Goal: Communication & Community: Answer question/provide support

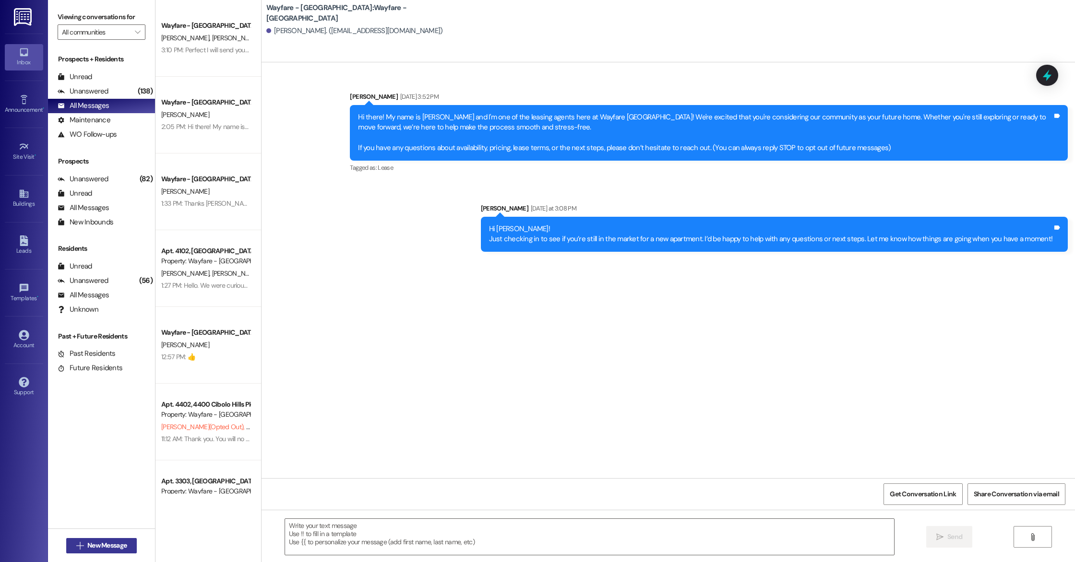
click at [101, 538] on button " New Message" at bounding box center [101, 545] width 71 height 15
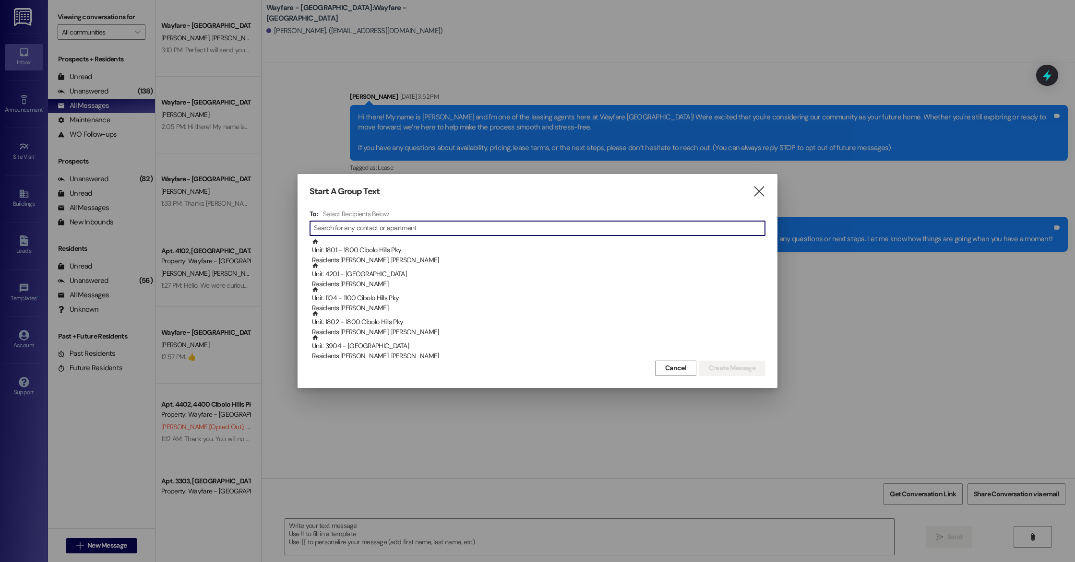
click at [406, 227] on input at bounding box center [539, 228] width 451 height 13
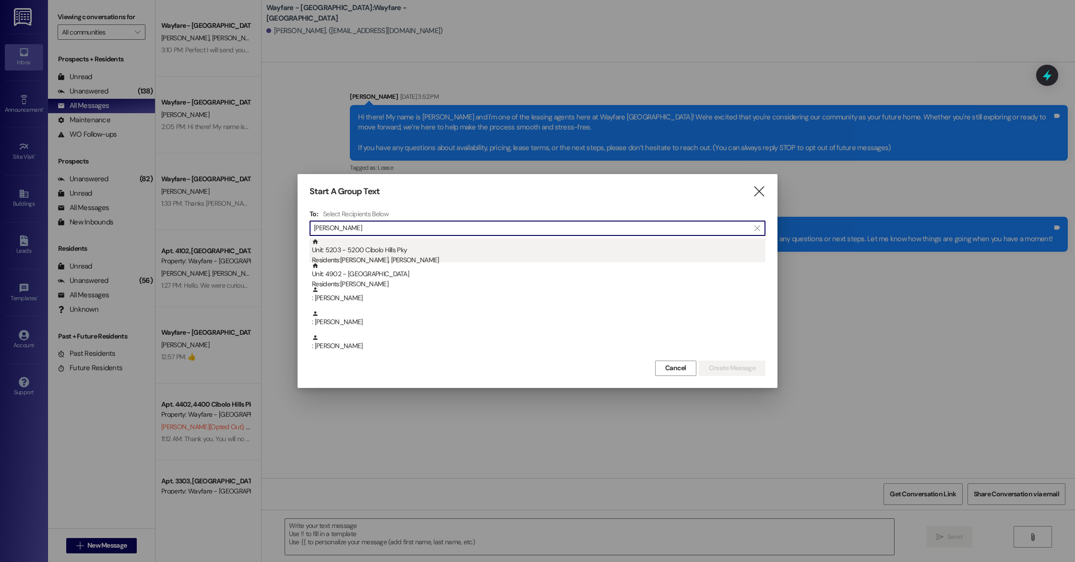
type input "rachel"
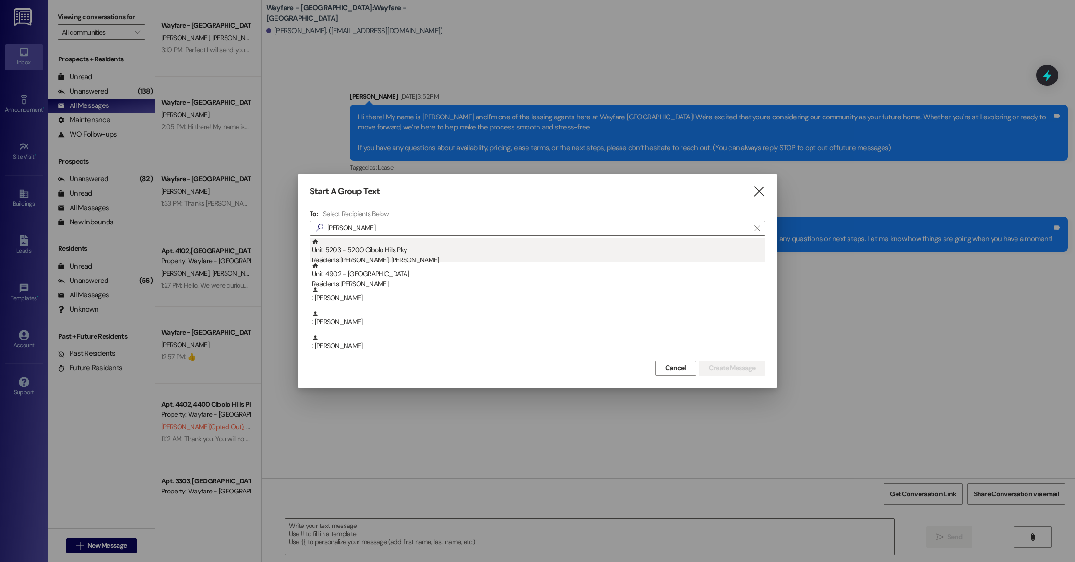
click at [389, 255] on div "Residents: Rachel Mukaya, Olivier Mulula" at bounding box center [538, 260] width 453 height 10
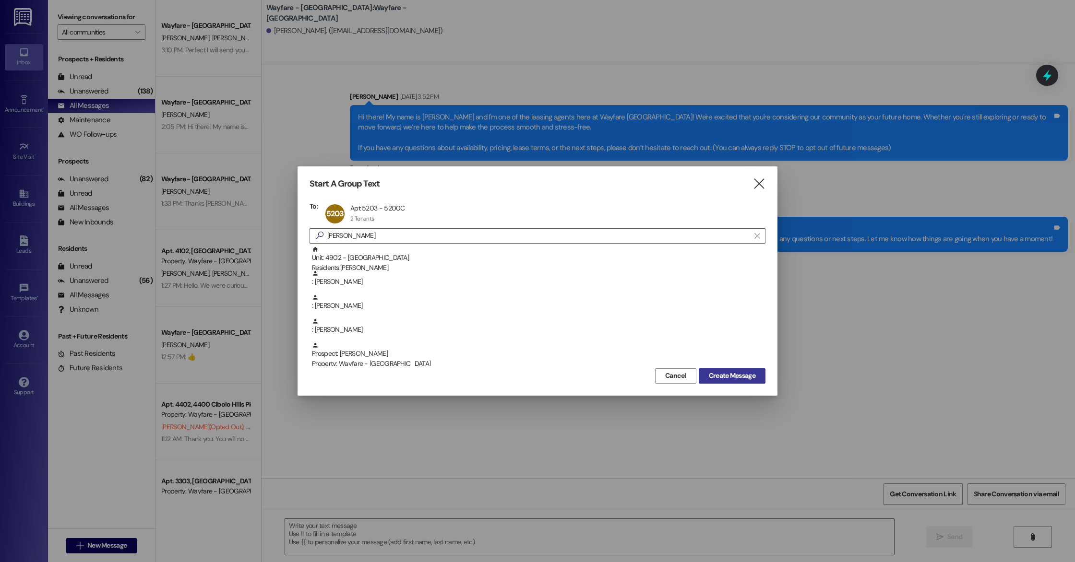
click at [747, 377] on span "Create Message" at bounding box center [732, 376] width 47 height 10
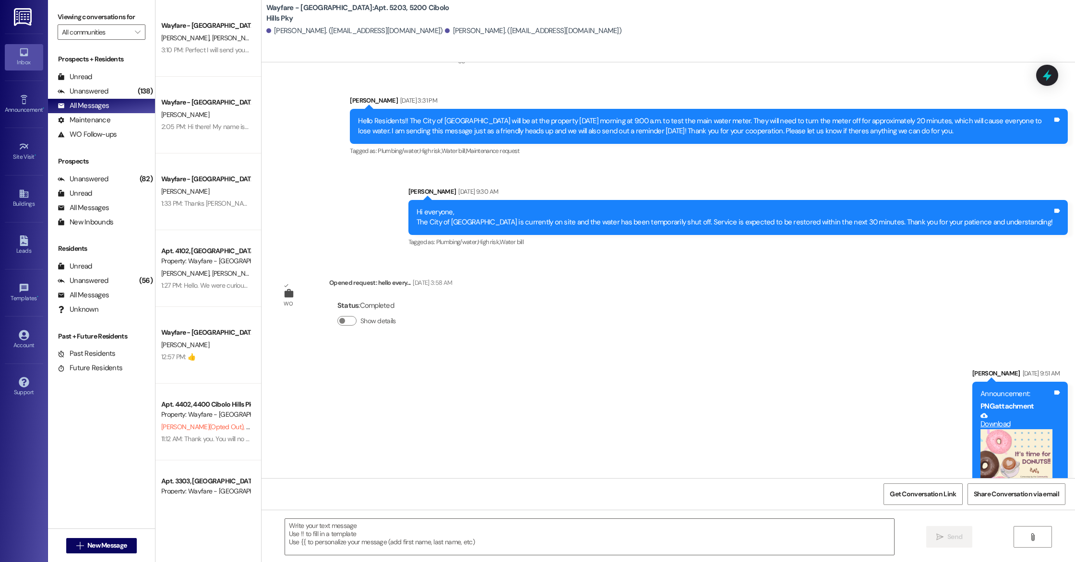
scroll to position [6077, 0]
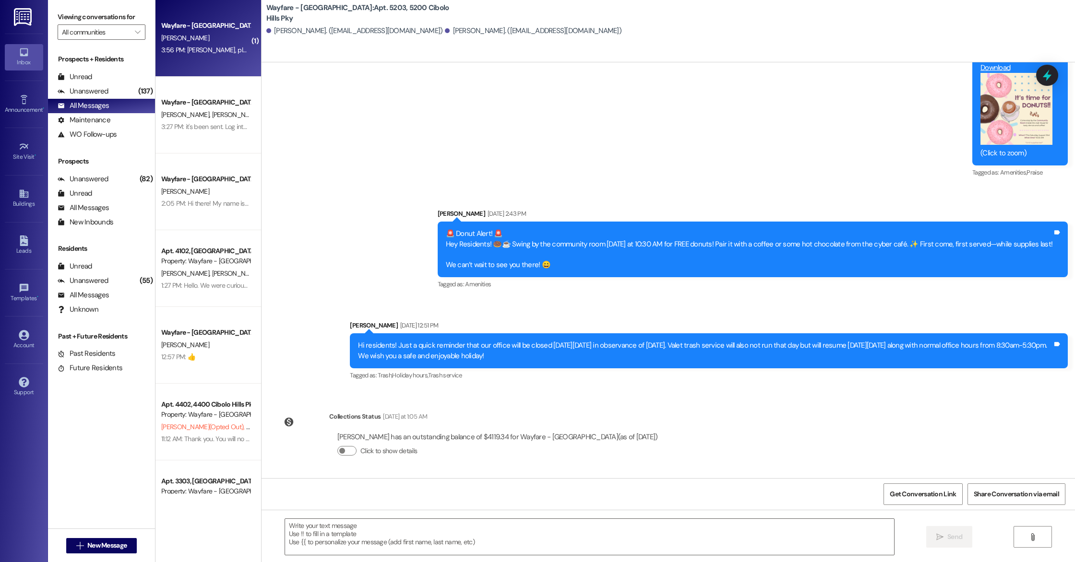
click at [224, 64] on div "Wayfare - Cibolo Hills Prospect D. Oneal 3:56 PM: Jordan, please email again ap…" at bounding box center [208, 38] width 106 height 77
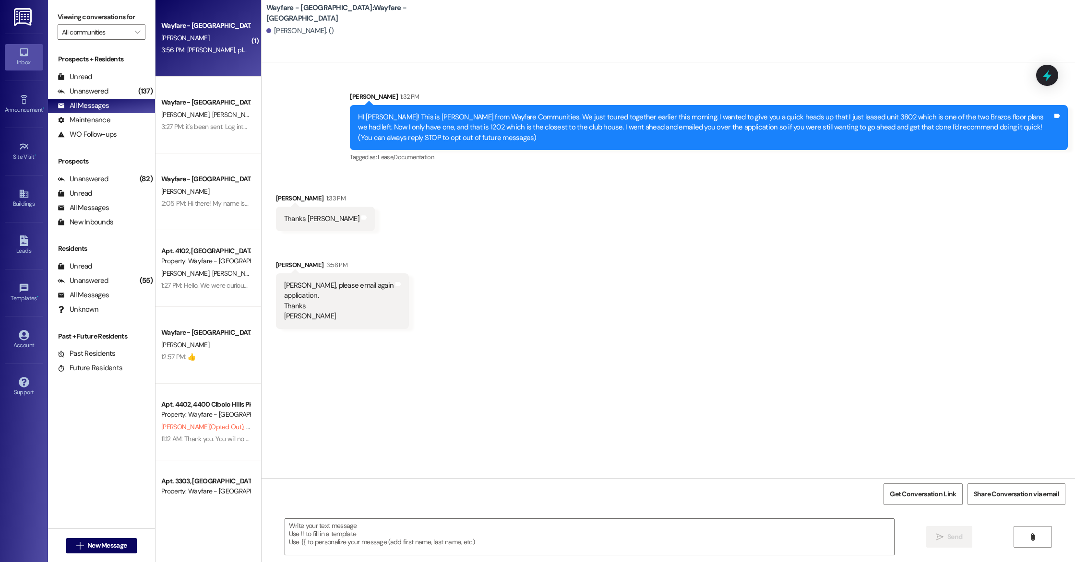
scroll to position [0, 0]
click at [119, 545] on span "New Message" at bounding box center [106, 546] width 39 height 10
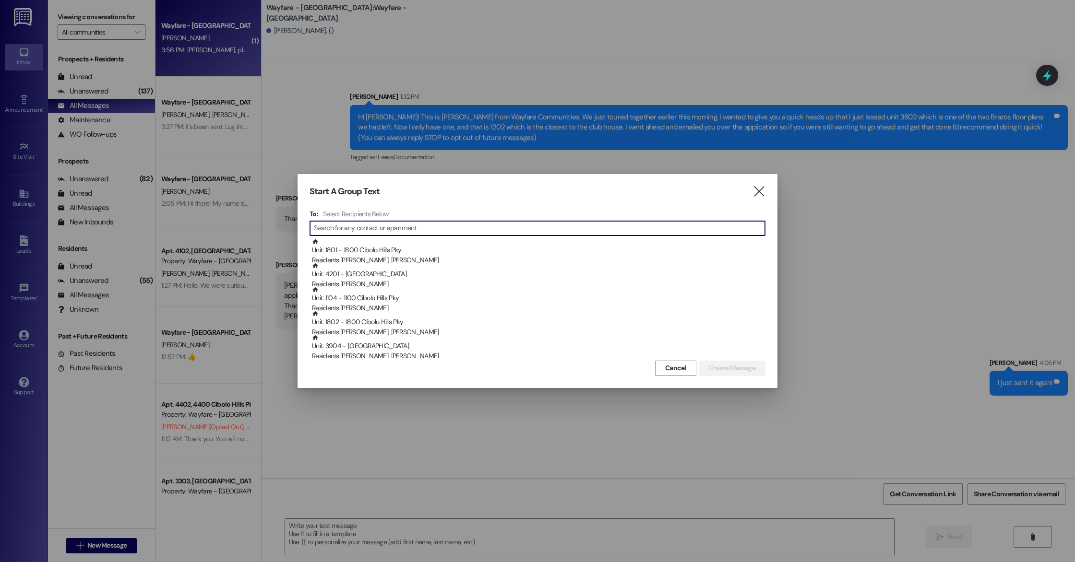
click at [480, 231] on input at bounding box center [539, 228] width 451 height 13
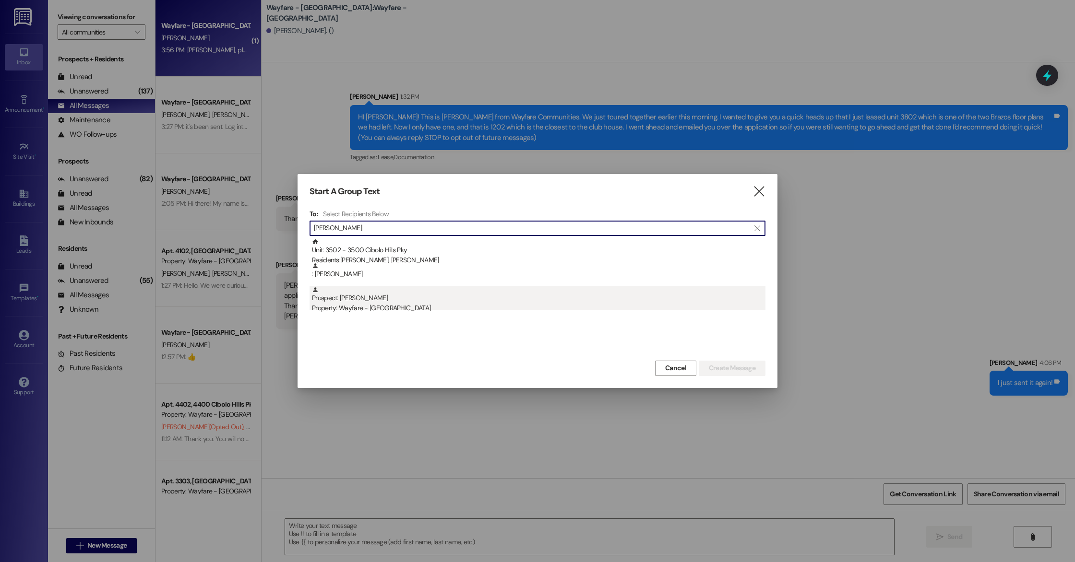
type input "traci"
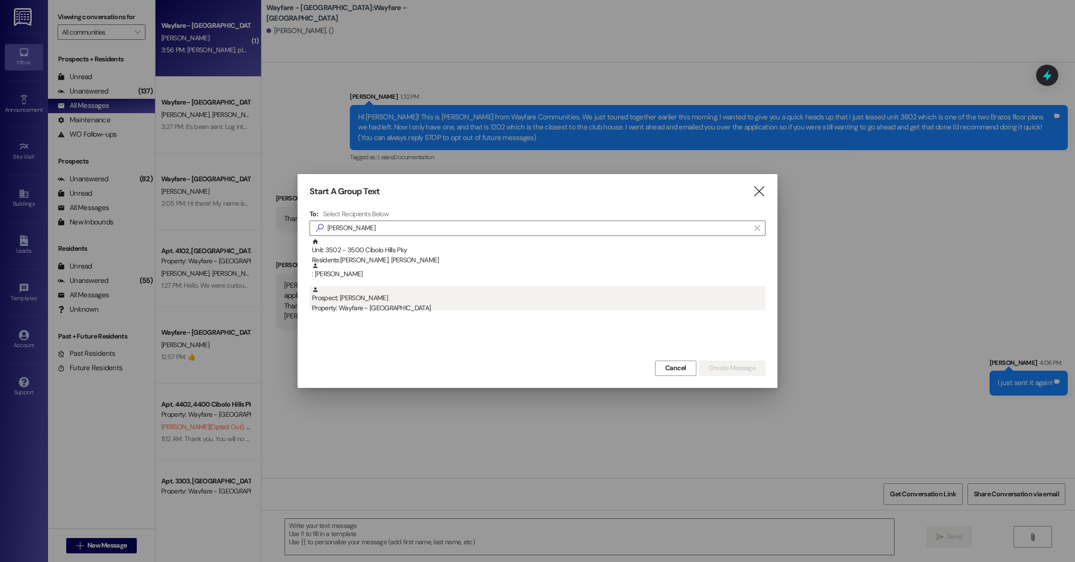
click at [448, 307] on div "Property: Wayfare - [GEOGRAPHIC_DATA]" at bounding box center [538, 308] width 453 height 10
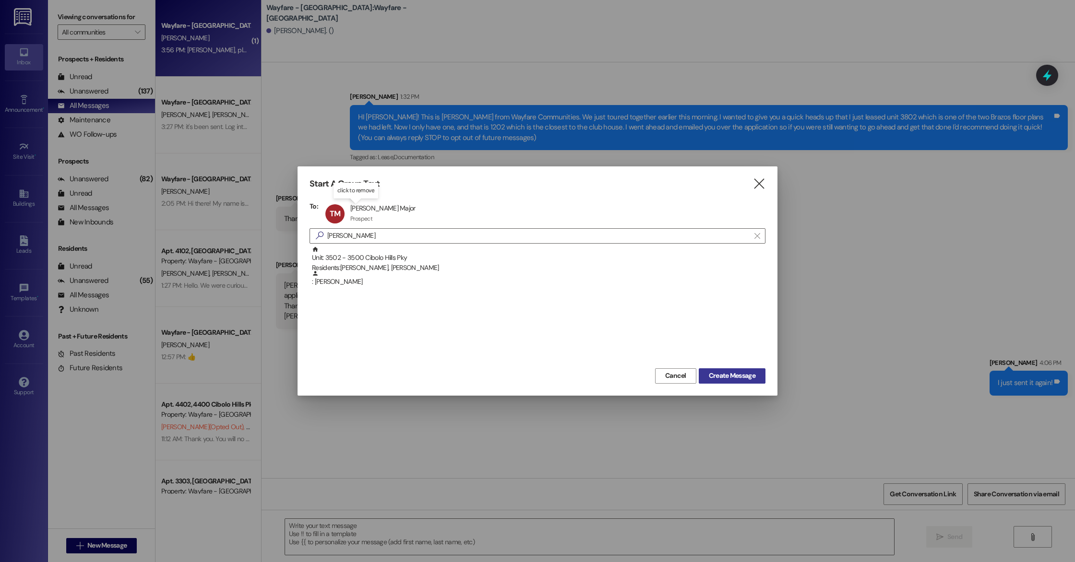
click at [731, 383] on button "Create Message" at bounding box center [731, 375] width 67 height 15
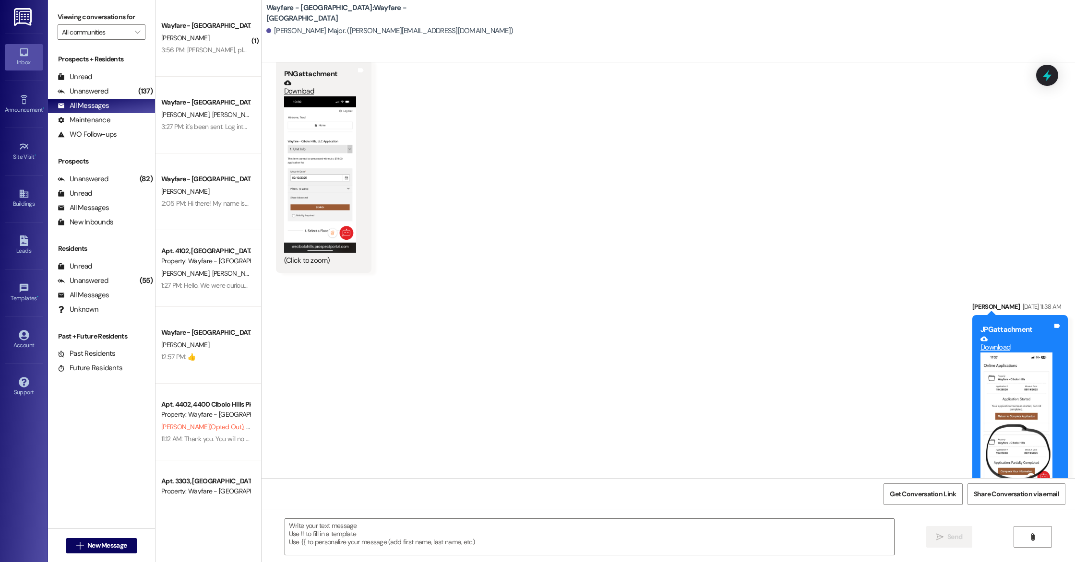
scroll to position [532, 0]
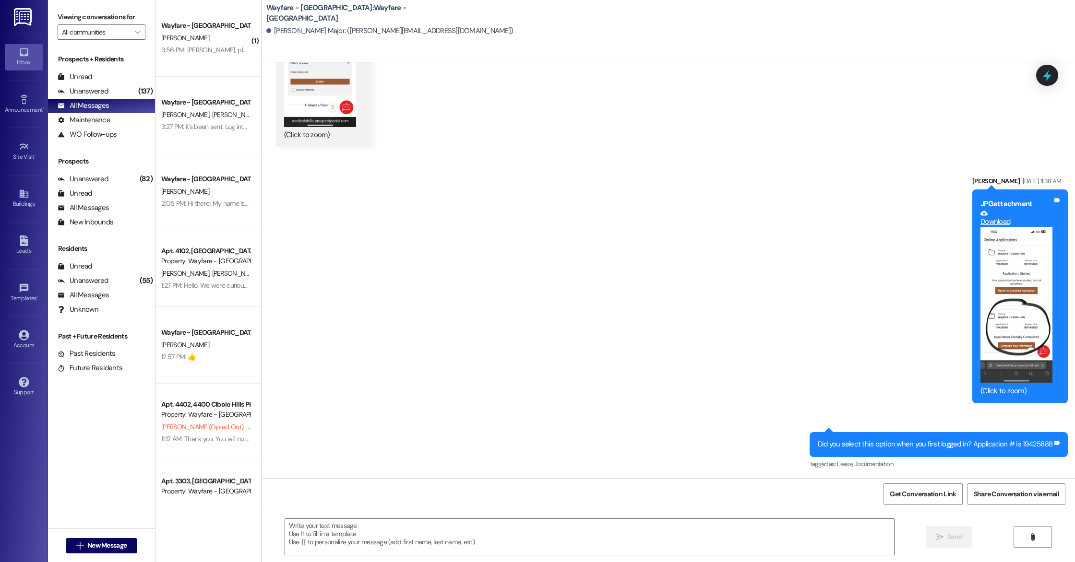
click at [269, 531] on div " Send " at bounding box center [667, 546] width 813 height 72
click at [306, 529] on textarea at bounding box center [589, 537] width 609 height 36
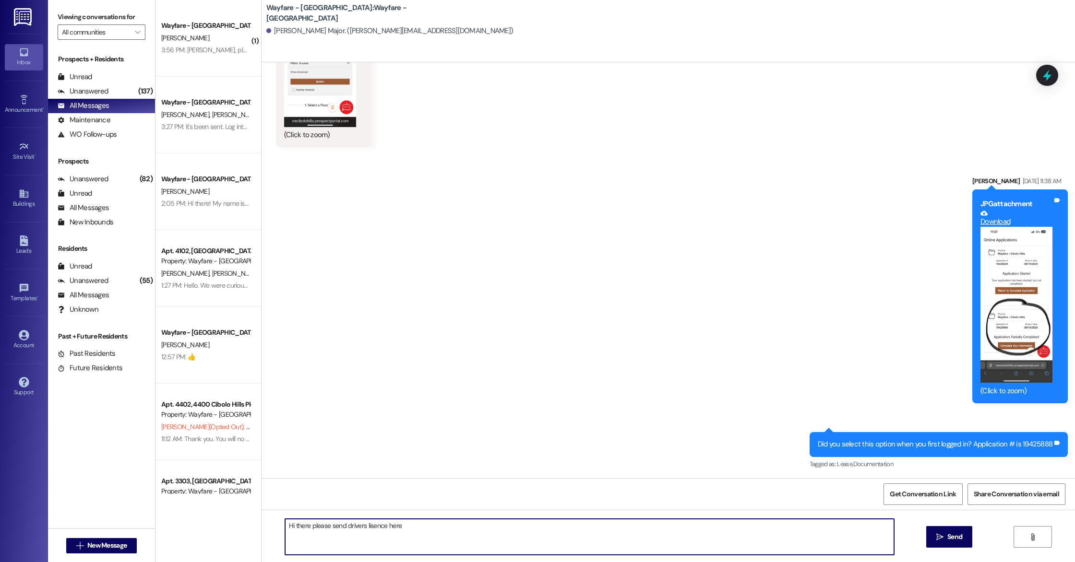
click at [367, 528] on textarea "Hi there please send drivers lisence here" at bounding box center [589, 537] width 609 height 36
click at [367, 530] on textarea "Hi there please send drivers lisence here" at bounding box center [589, 537] width 609 height 36
click at [364, 530] on textarea "Hi there please send drivers lisence here" at bounding box center [589, 537] width 609 height 36
click at [374, 529] on textarea "Hi there please send drivers lisence here" at bounding box center [589, 537] width 609 height 36
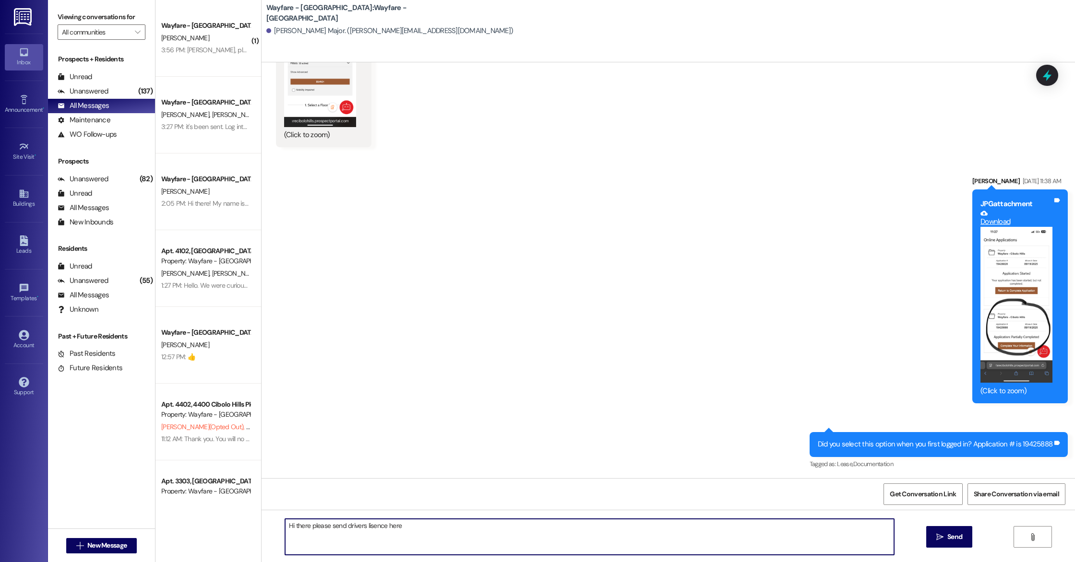
click at [374, 529] on textarea "Hi there please send drivers lisence here" at bounding box center [589, 537] width 609 height 36
type textarea "Hi there please send id here"
click at [403, 540] on textarea "Hi there please send id here" at bounding box center [589, 537] width 609 height 36
click at [476, 535] on textarea "Hi there please send id here" at bounding box center [589, 537] width 609 height 36
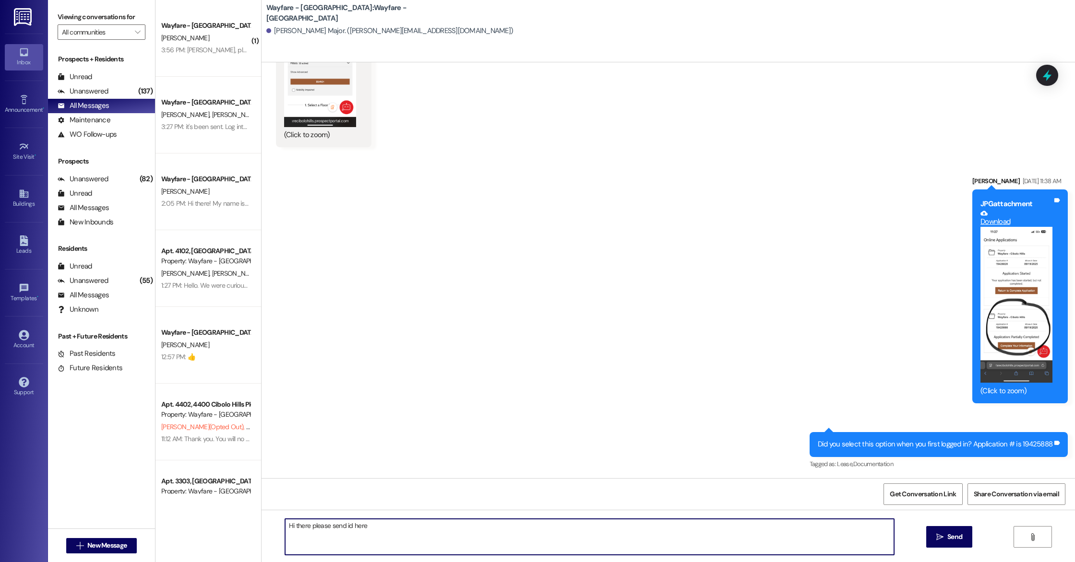
click at [476, 535] on textarea "Hi there please send id here" at bounding box center [589, 537] width 609 height 36
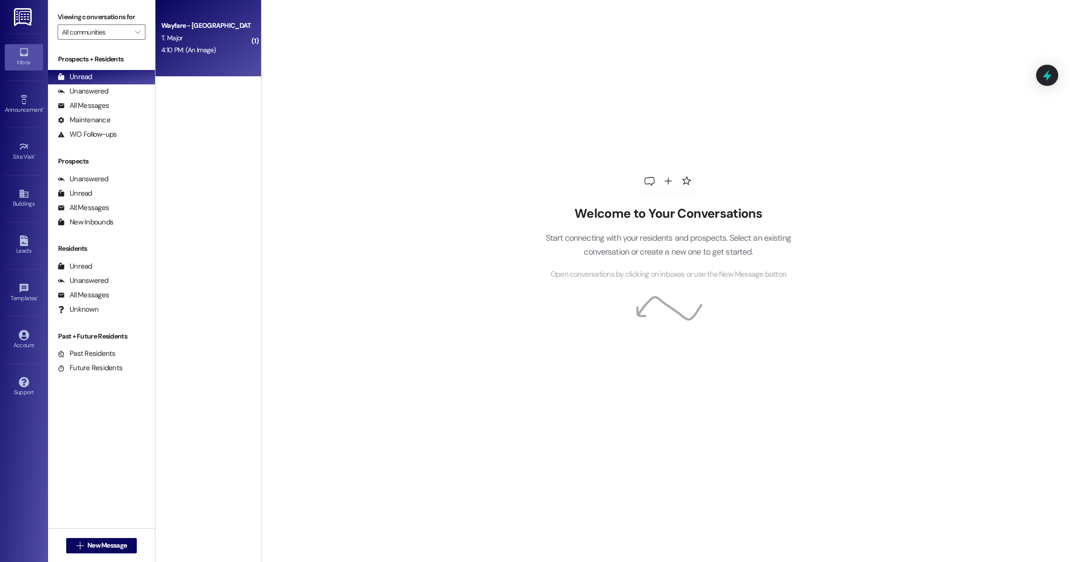
click at [184, 45] on div "4:10 PM: (An Image) 4:10 PM: (An Image)" at bounding box center [205, 50] width 91 height 12
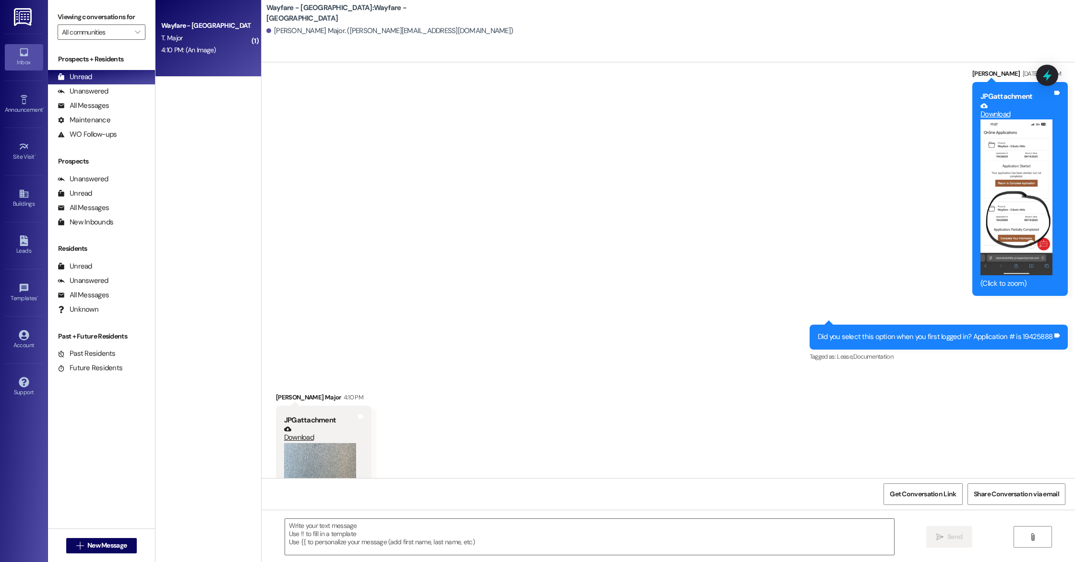
scroll to position [728, 0]
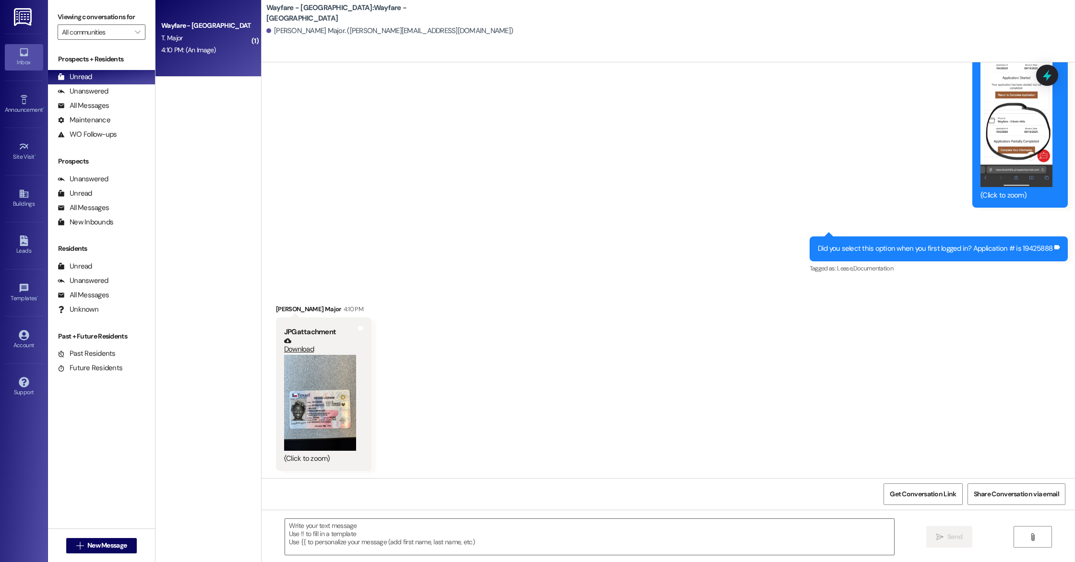
click at [327, 410] on button "Zoom image" at bounding box center [320, 403] width 72 height 96
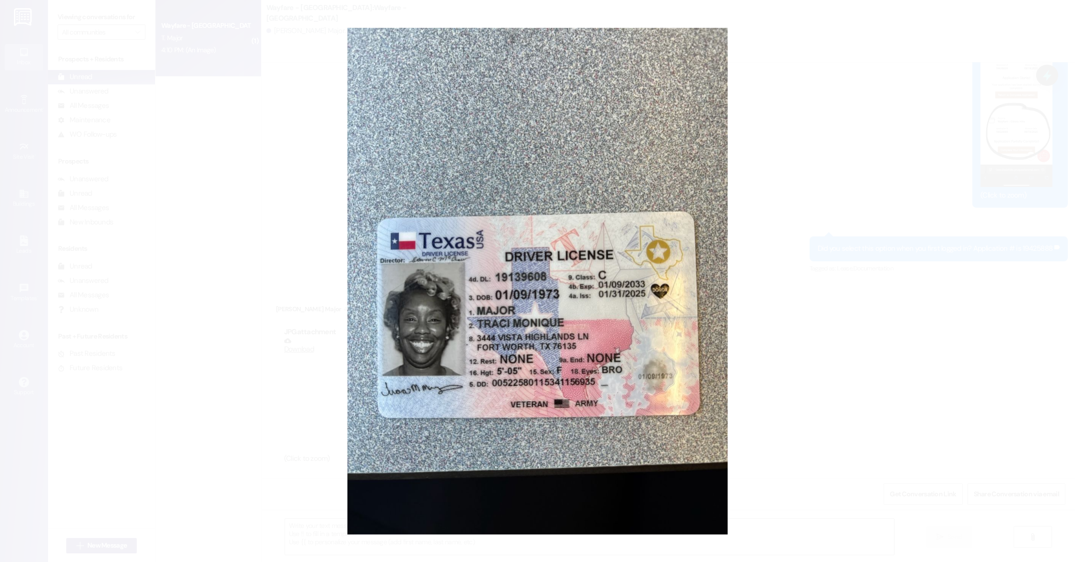
click at [769, 362] on button "Unzoom image" at bounding box center [537, 281] width 1075 height 562
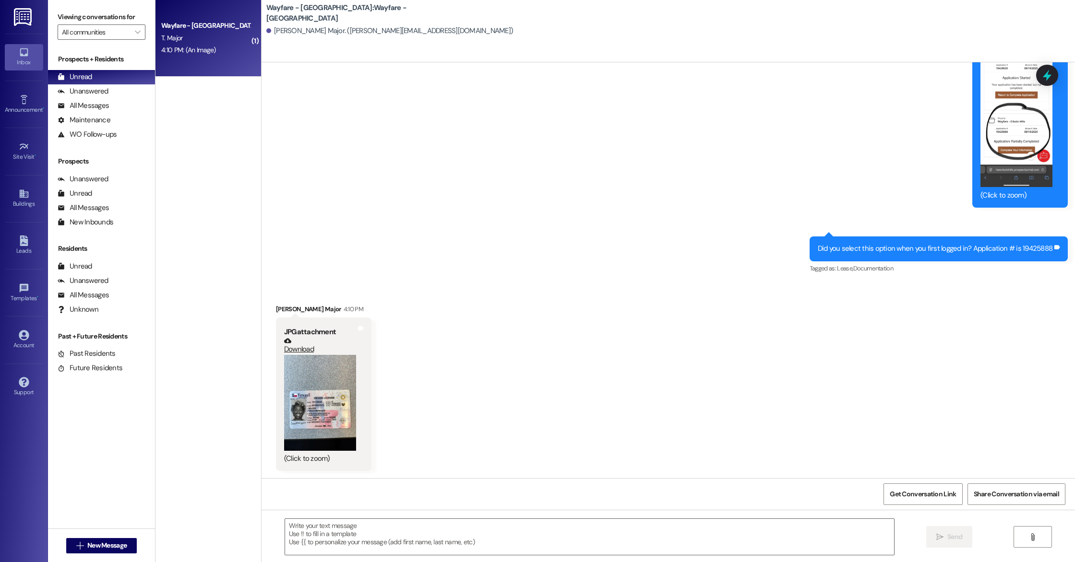
click at [294, 354] on link "Download" at bounding box center [320, 345] width 72 height 17
click at [300, 348] on link "Download" at bounding box center [320, 345] width 72 height 17
click at [110, 107] on div "All Messages (undefined)" at bounding box center [101, 106] width 107 height 14
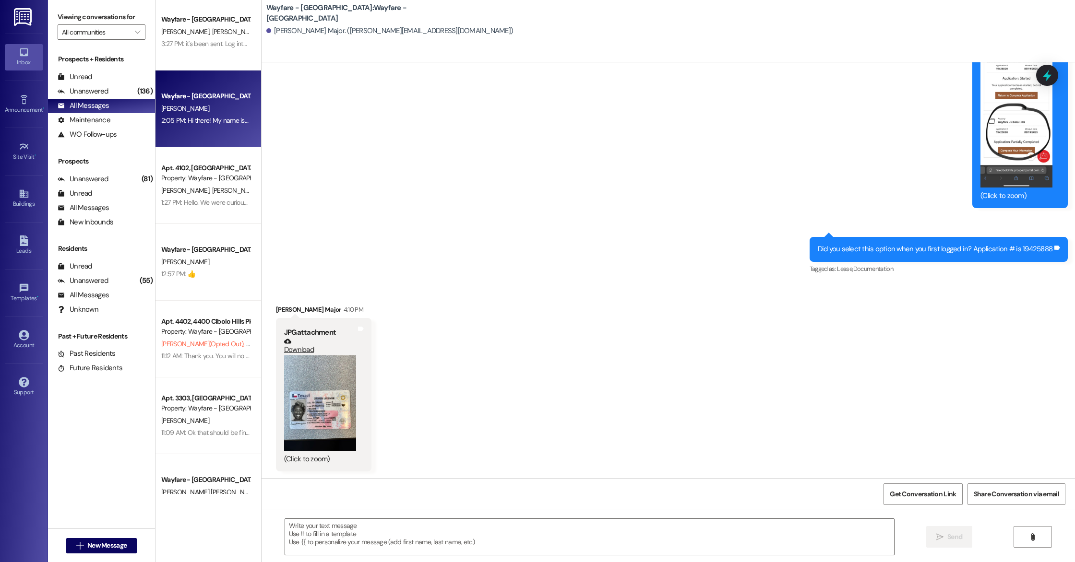
scroll to position [162, 0]
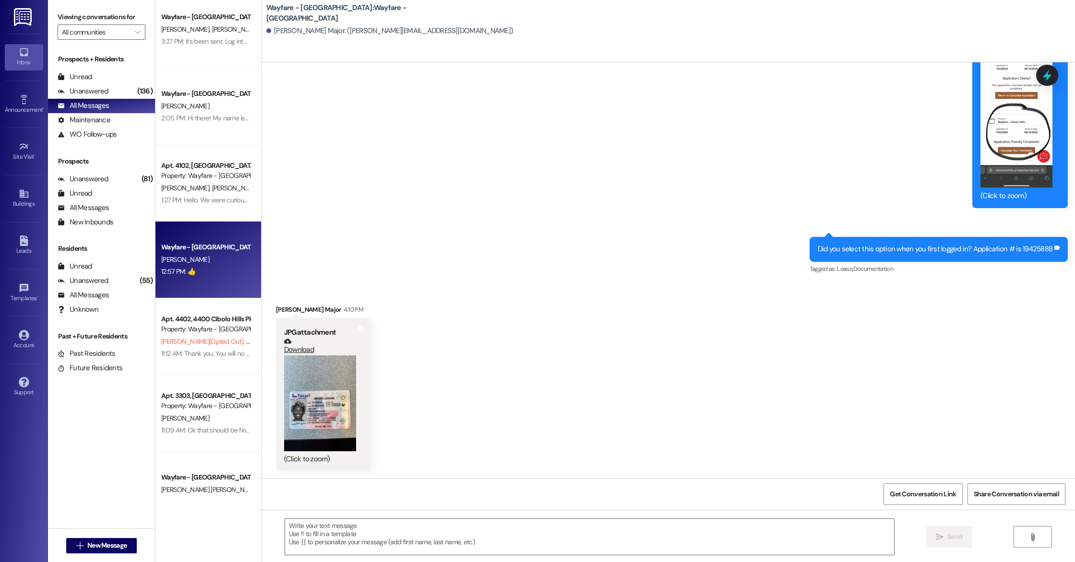
click at [202, 256] on div "[PERSON_NAME]" at bounding box center [205, 260] width 91 height 12
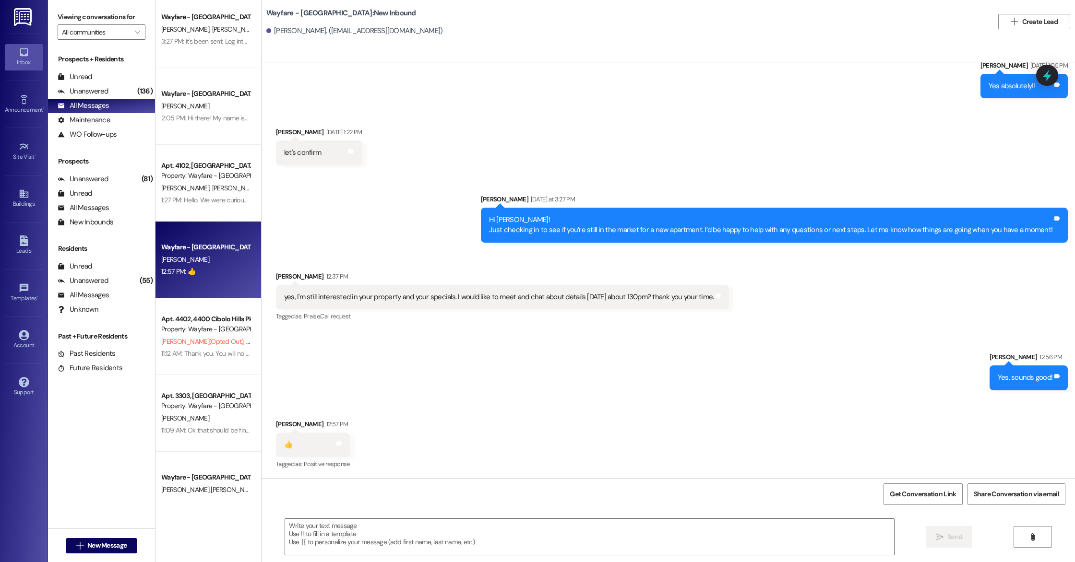
drag, startPoint x: 139, startPoint y: 387, endPoint x: 144, endPoint y: 385, distance: 5.5
click at [139, 387] on div "Prospects + Residents Unread (0) Unread: Any message you haven't read yet will …" at bounding box center [101, 274] width 107 height 450
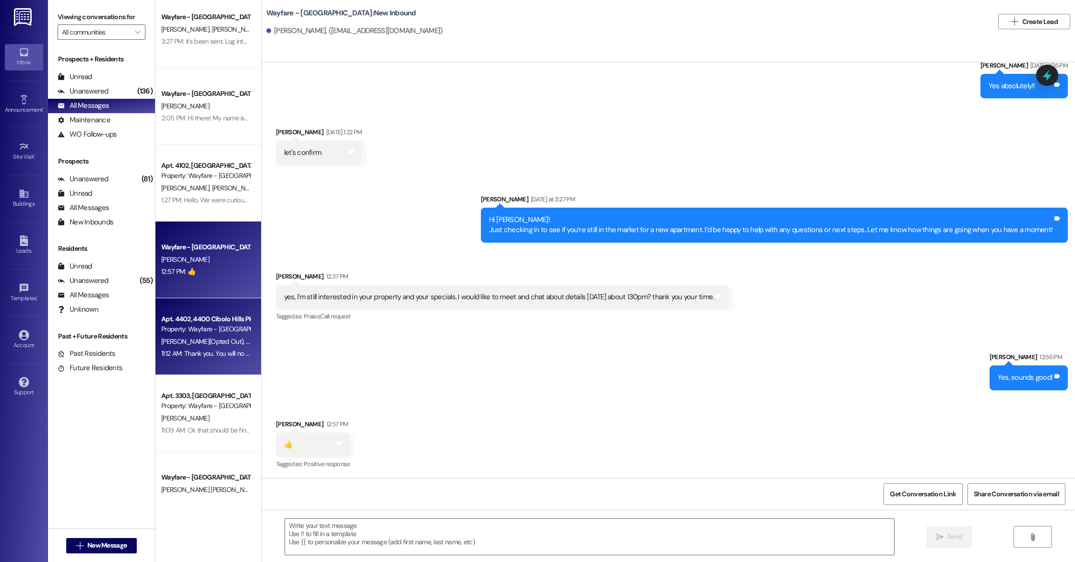
click at [189, 355] on div "11:12 AM: Thank you. You will no longer receive texts from this thread. Please …" at bounding box center [387, 353] width 452 height 9
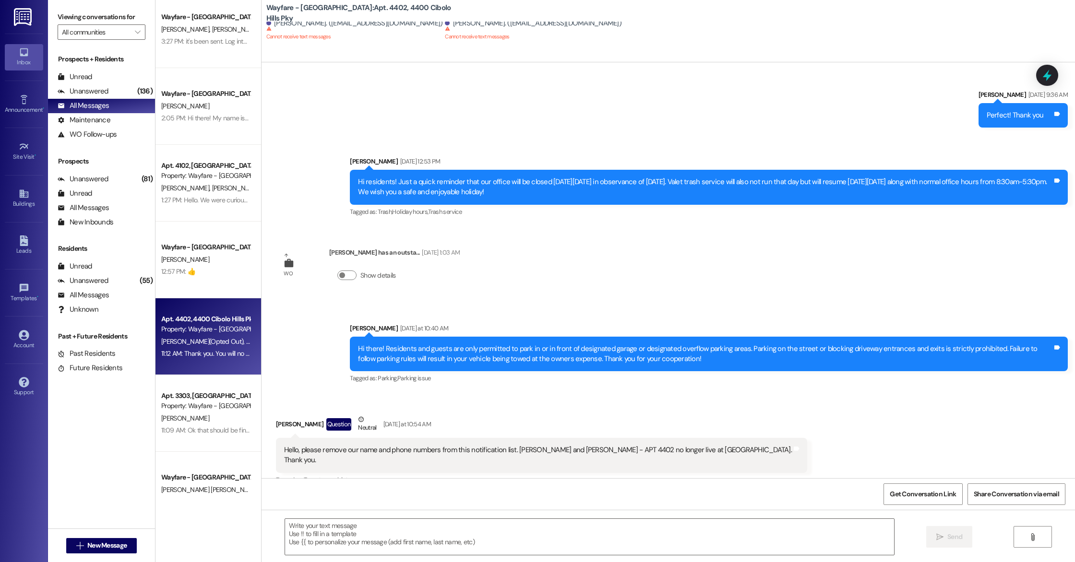
scroll to position [26975, 0]
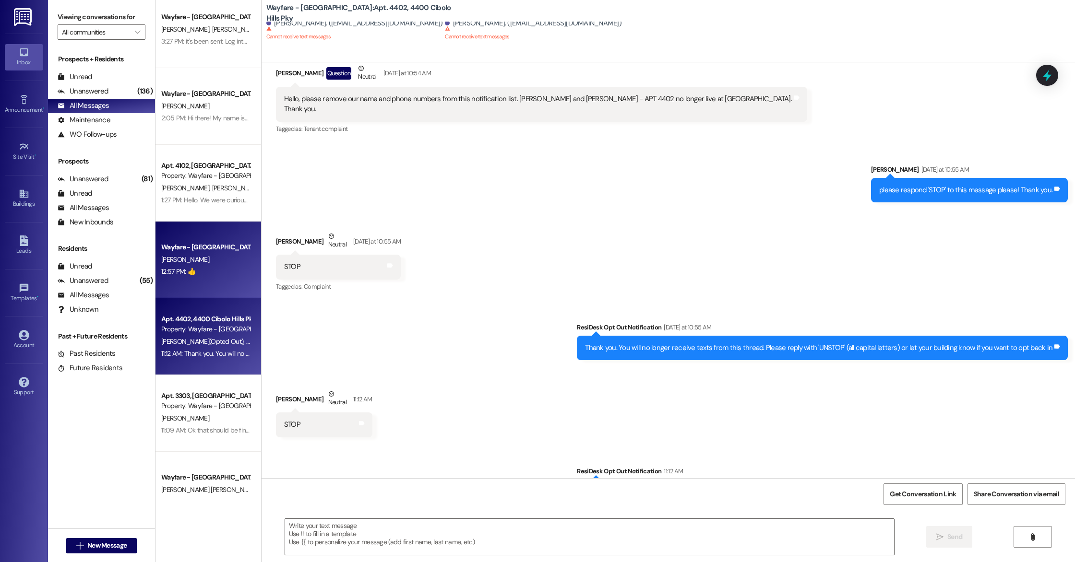
click at [222, 277] on div "12:57 PM: 👍 12:57 PM: 👍" at bounding box center [205, 272] width 91 height 12
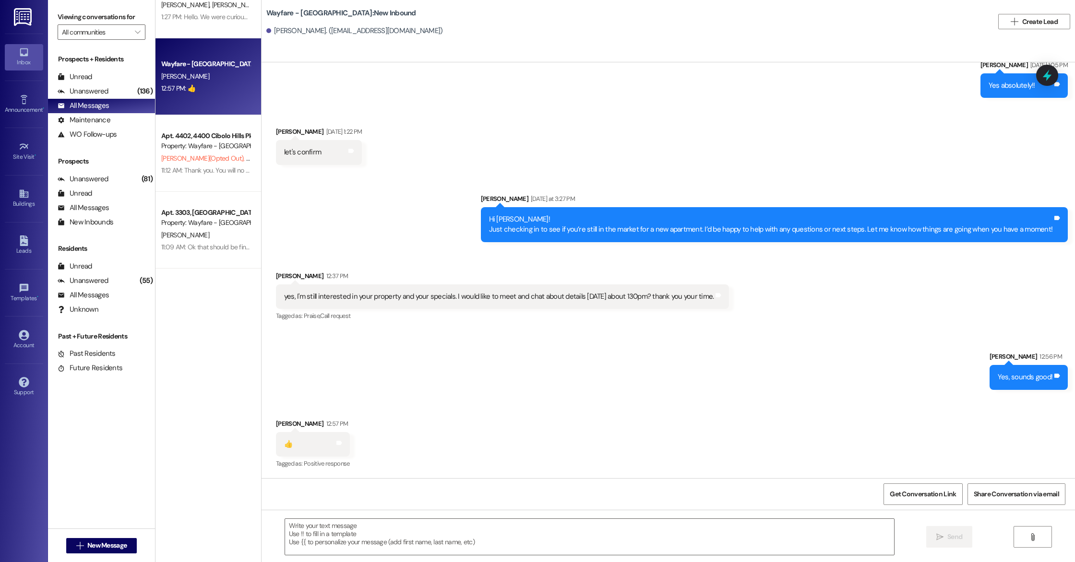
scroll to position [0, 0]
